Goal: Task Accomplishment & Management: Use online tool/utility

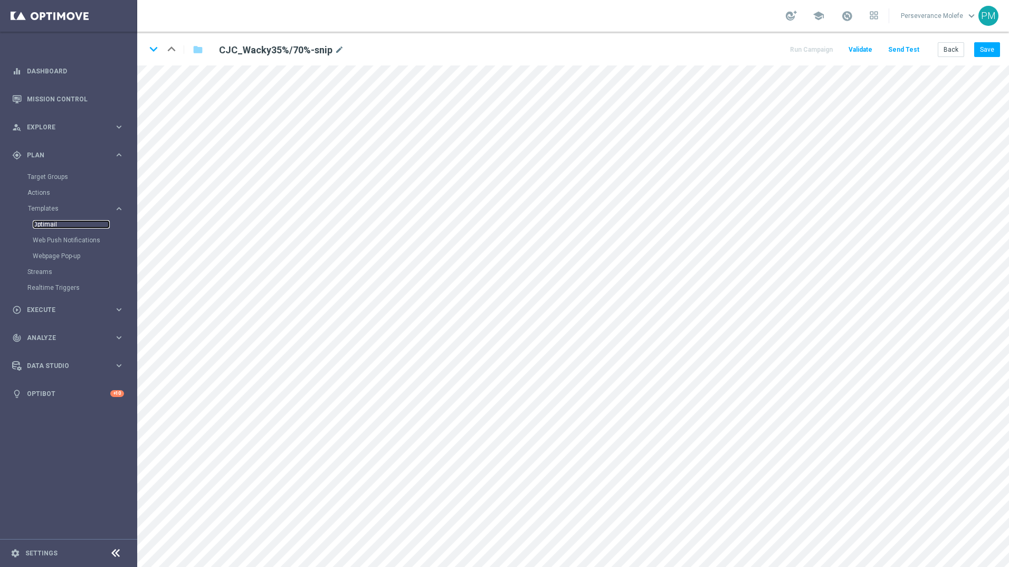
click at [44, 223] on link "Optimail" at bounding box center [71, 224] width 77 height 8
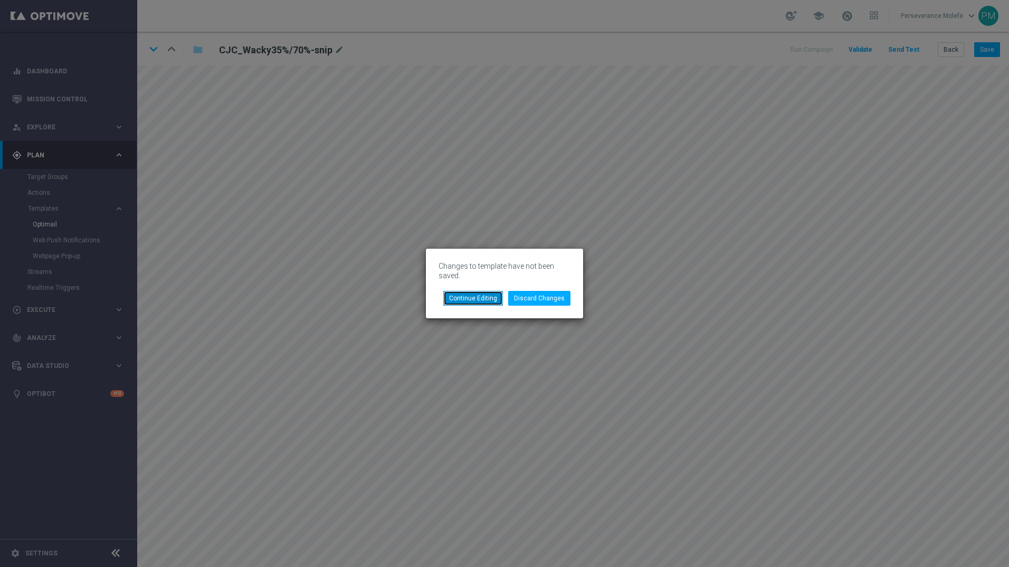
click at [473, 296] on button "Continue Editing" at bounding box center [473, 298] width 60 height 15
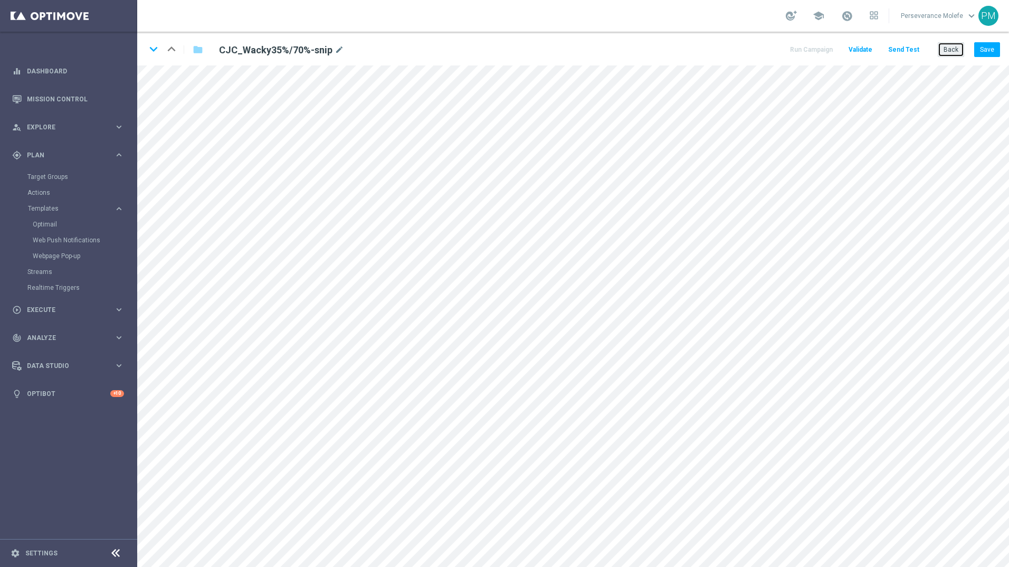
click at [953, 43] on button "Back" at bounding box center [951, 49] width 26 height 15
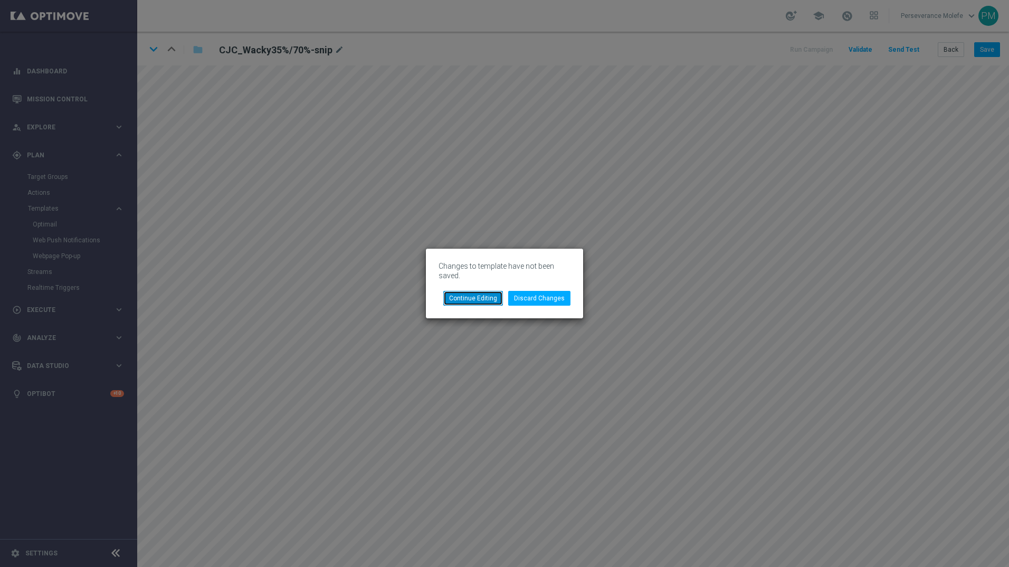
click at [479, 295] on button "Continue Editing" at bounding box center [473, 298] width 60 height 15
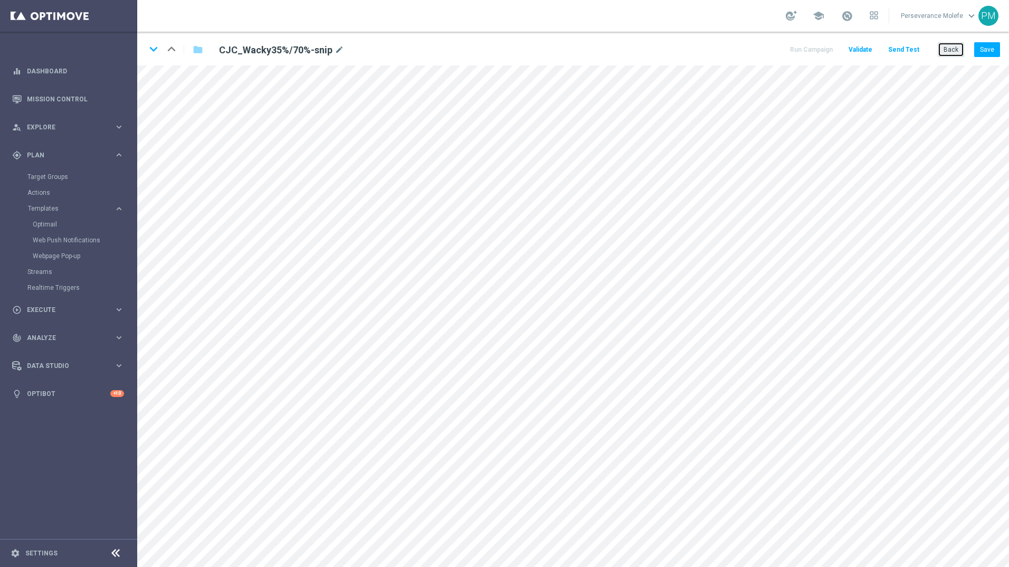
click at [952, 46] on button "Back" at bounding box center [951, 49] width 26 height 15
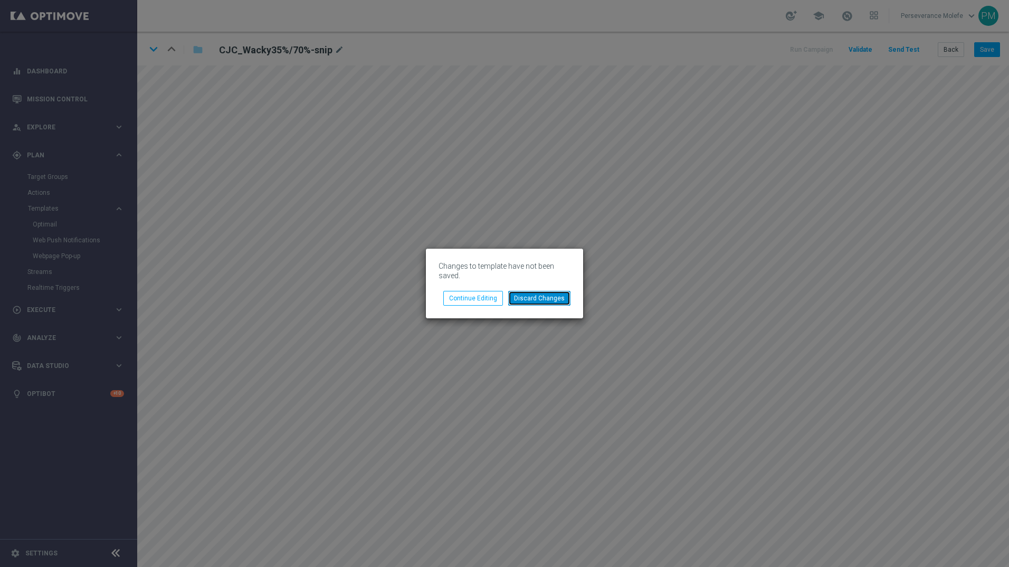
click at [545, 294] on button "Discard Changes" at bounding box center [539, 298] width 62 height 15
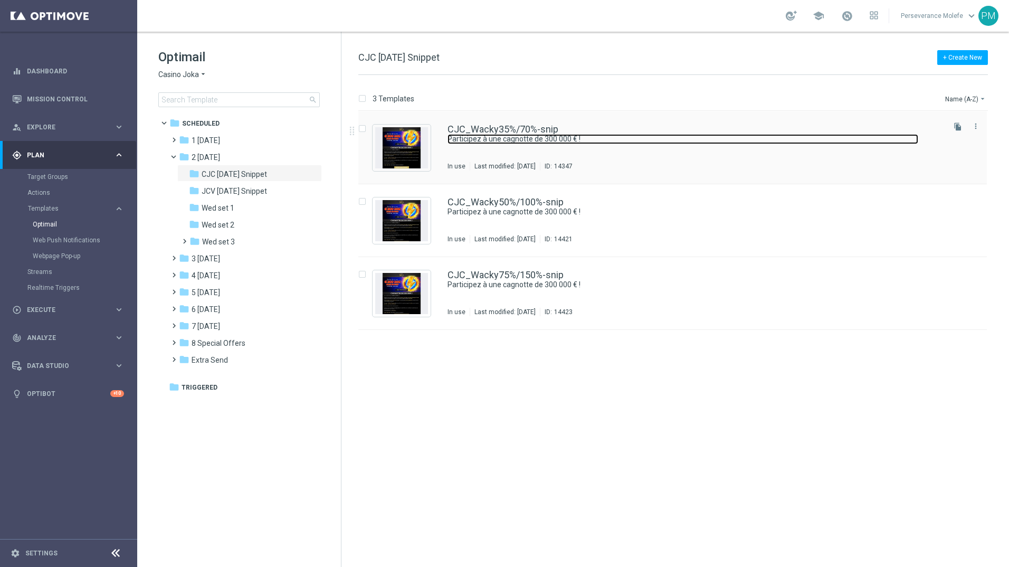
click at [544, 137] on link "Participez à une cagnotte de 300 000 € !" at bounding box center [683, 139] width 471 height 10
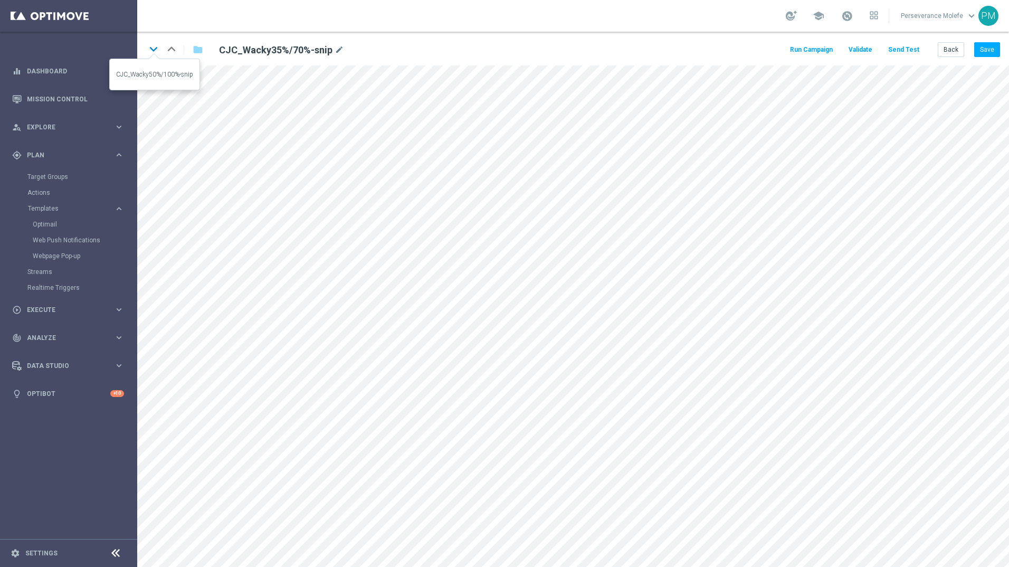
click at [156, 54] on icon "keyboard_arrow_down" at bounding box center [154, 49] width 16 height 16
click at [155, 53] on icon "keyboard_arrow_down" at bounding box center [154, 49] width 16 height 16
click at [958, 53] on button "Back" at bounding box center [951, 49] width 26 height 15
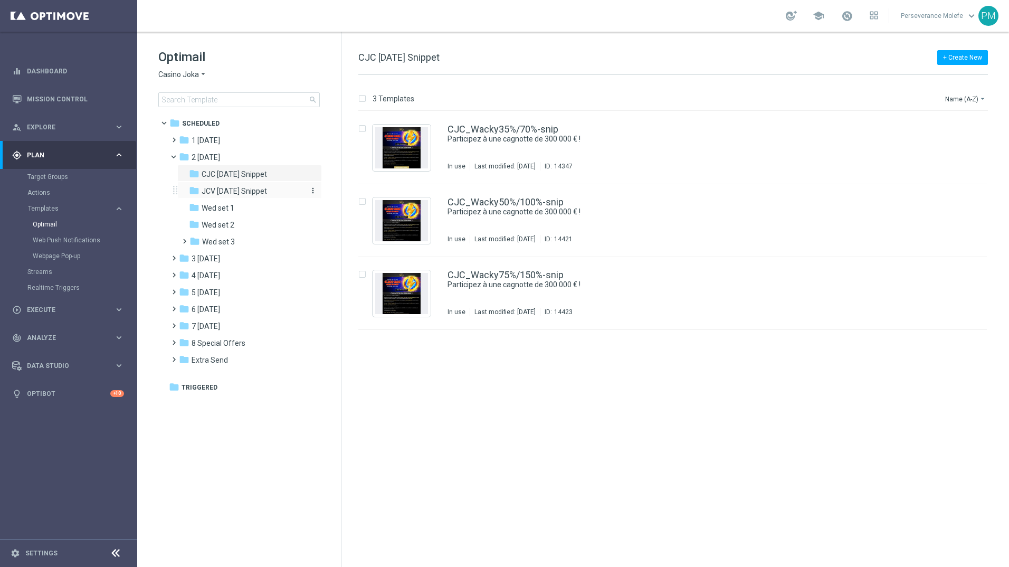
click at [268, 196] on div "folder JCV [DATE] Snippet" at bounding box center [245, 191] width 112 height 12
click at [41, 271] on link "Streams" at bounding box center [68, 272] width 82 height 8
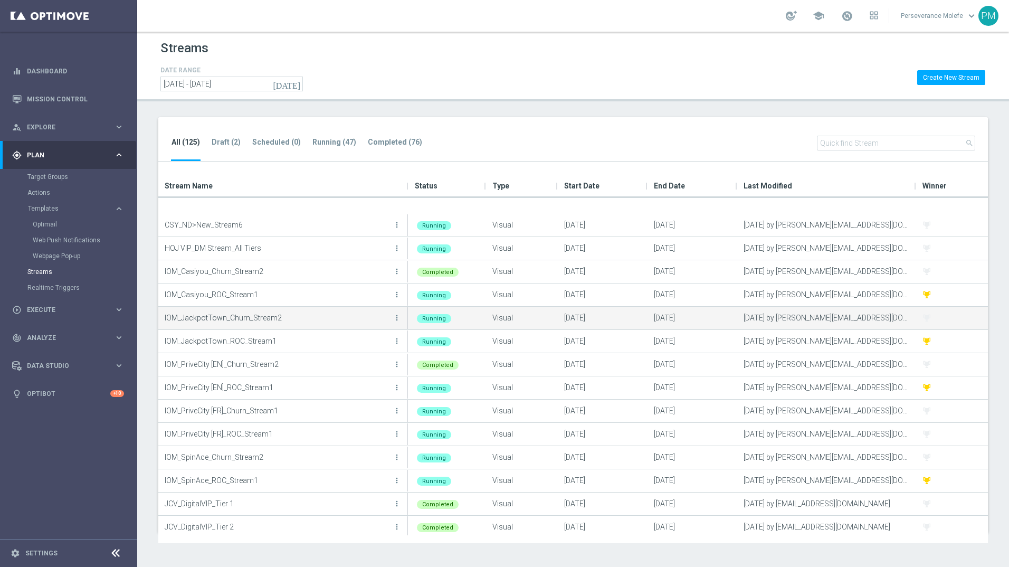
scroll to position [211, 0]
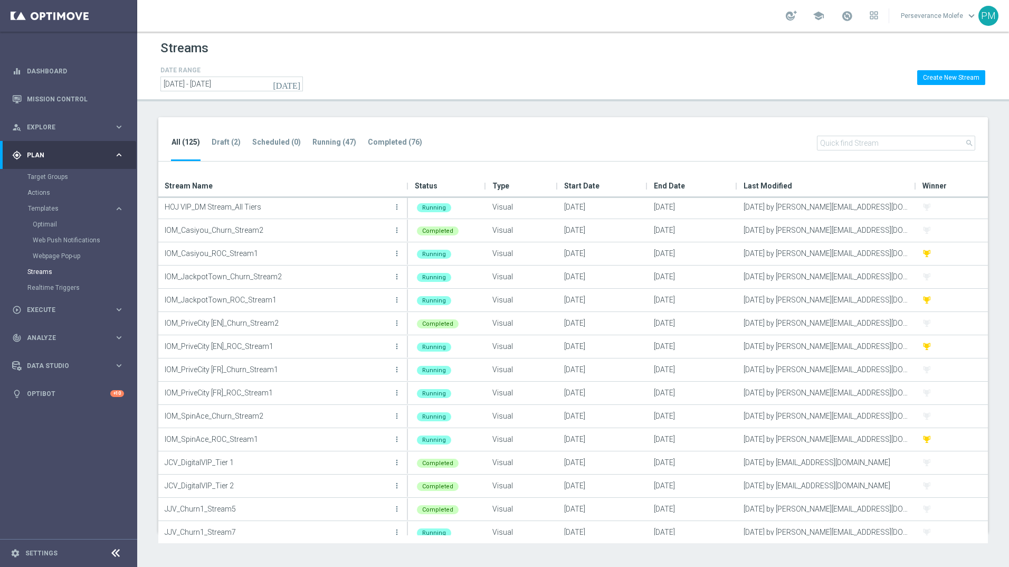
click at [113, 157] on span "Plan" at bounding box center [70, 155] width 87 height 6
click at [111, 128] on span "Explore" at bounding box center [70, 127] width 87 height 6
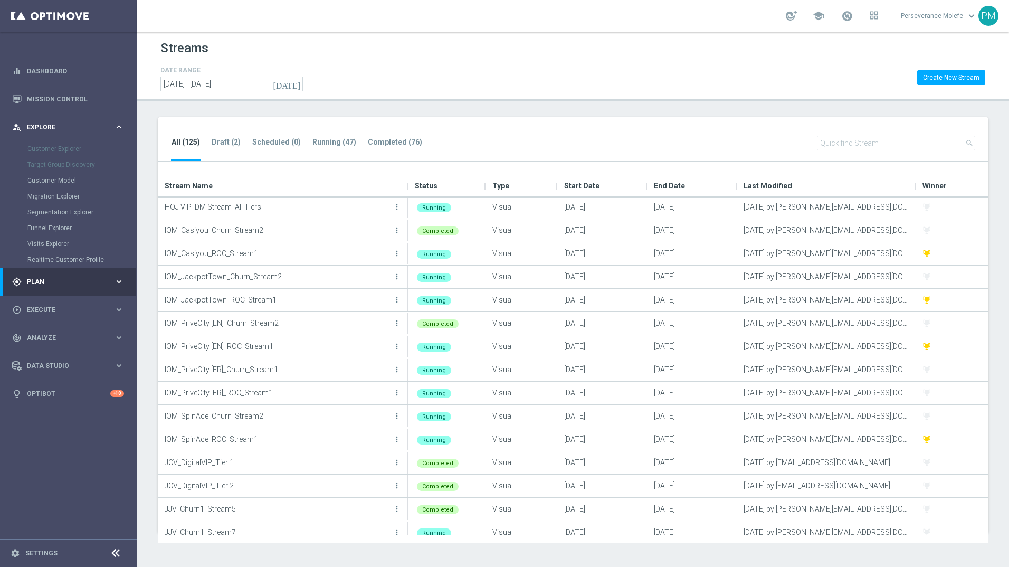
click at [112, 128] on span "Explore" at bounding box center [70, 127] width 87 height 6
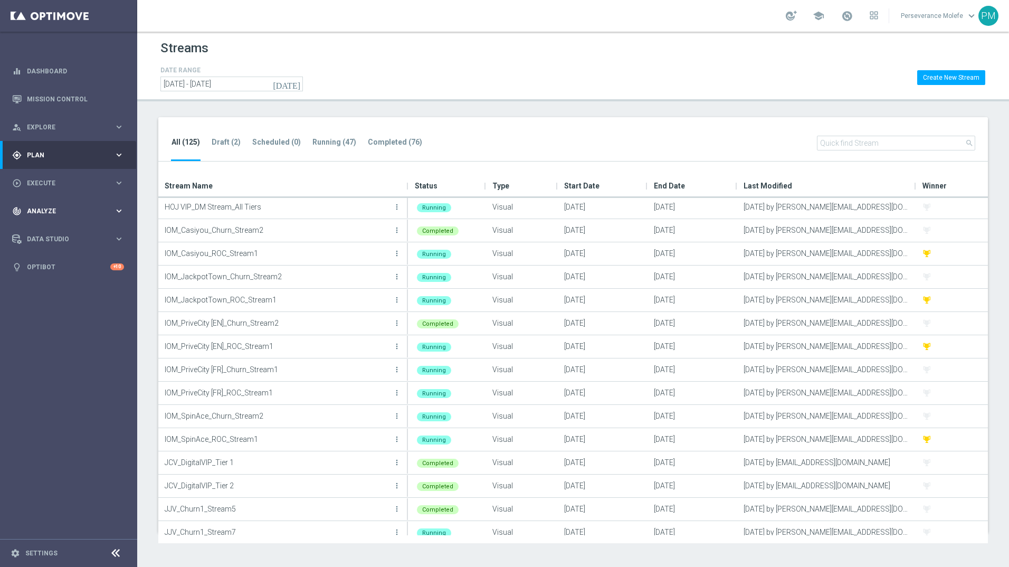
click at [100, 202] on div "track_changes Analyze keyboard_arrow_right" at bounding box center [68, 211] width 136 height 28
click at [103, 181] on span "Execute" at bounding box center [70, 183] width 87 height 6
